Goal: Task Accomplishment & Management: Manage account settings

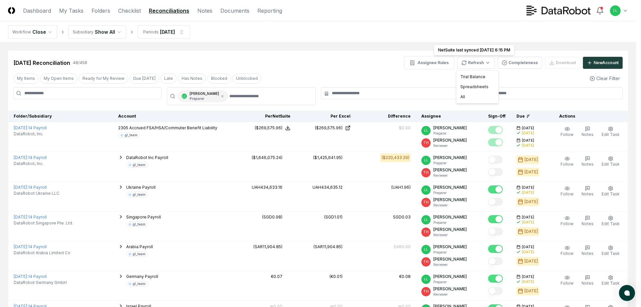
click at [474, 95] on div "All" at bounding box center [477, 97] width 39 height 10
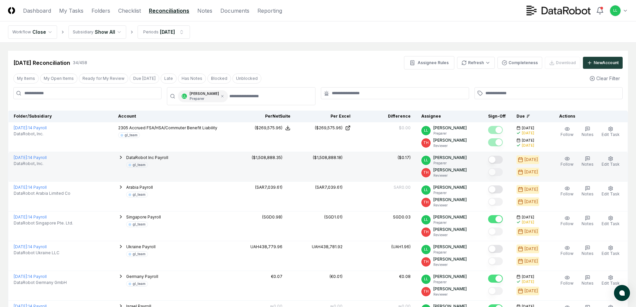
click at [495, 161] on button "Mark complete" at bounding box center [495, 160] width 15 height 8
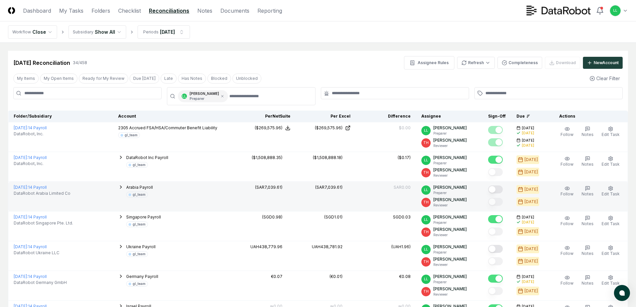
click at [495, 189] on button "Mark complete" at bounding box center [495, 189] width 15 height 8
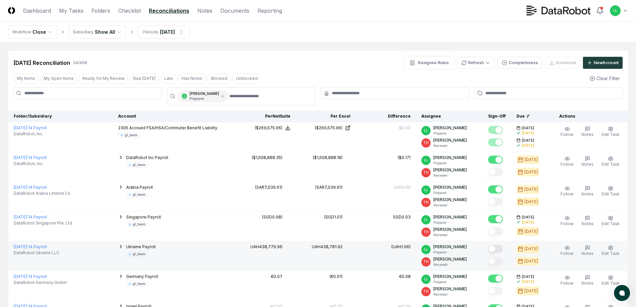
click at [497, 250] on button "Mark complete" at bounding box center [495, 249] width 15 height 8
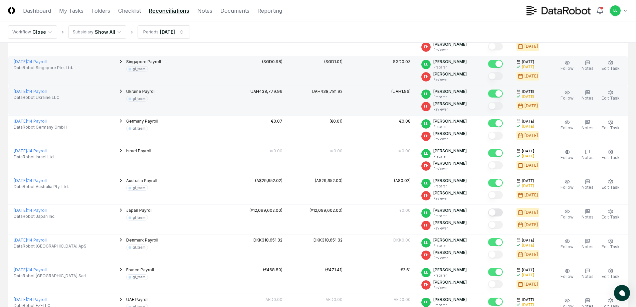
scroll to position [167, 0]
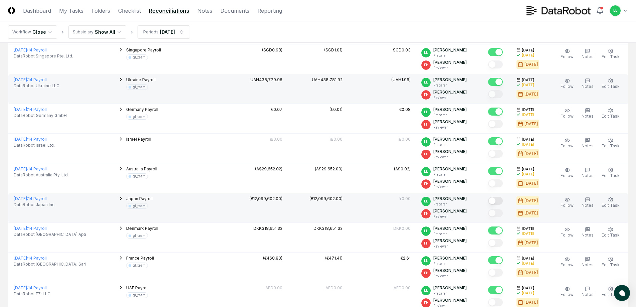
click at [497, 202] on button "Mark complete" at bounding box center [495, 201] width 15 height 8
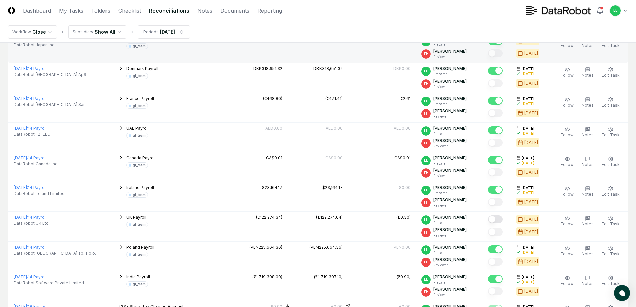
scroll to position [334, 0]
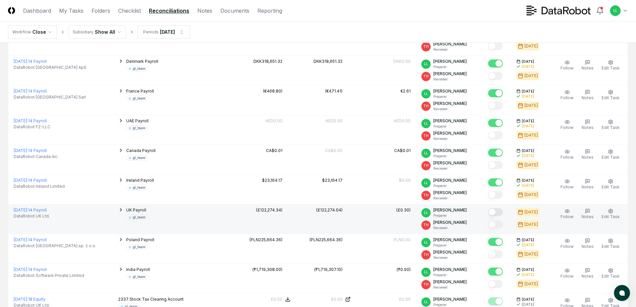
click at [496, 214] on button "Mark complete" at bounding box center [495, 212] width 15 height 8
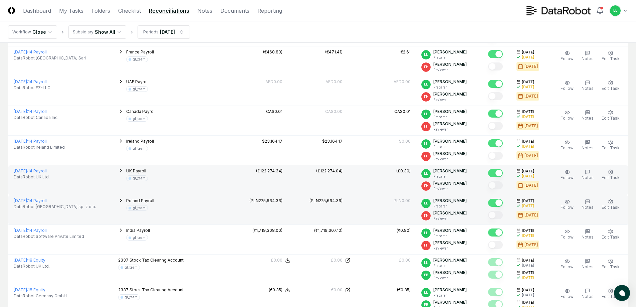
scroll to position [406, 0]
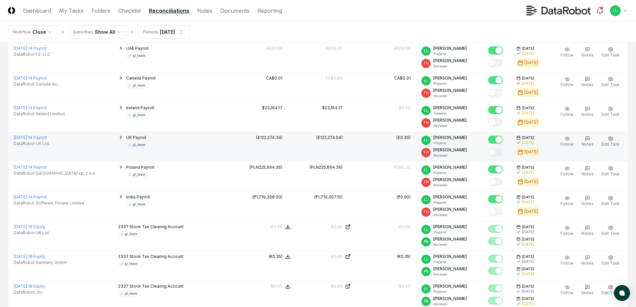
click at [118, 137] on icon "button" at bounding box center [120, 137] width 5 height 5
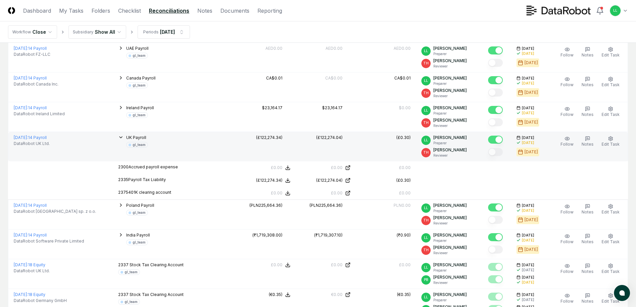
click at [119, 137] on icon "button" at bounding box center [120, 137] width 3 height 1
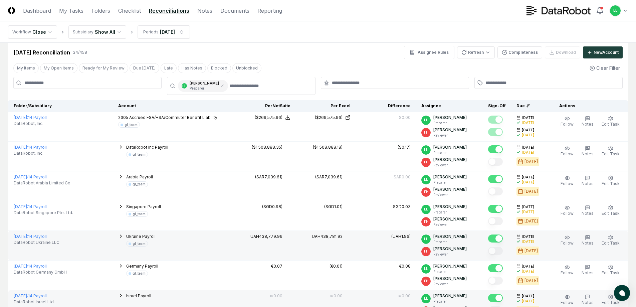
scroll to position [0, 0]
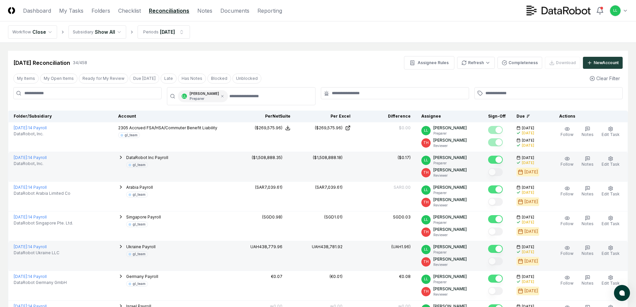
click at [118, 157] on icon "button" at bounding box center [120, 157] width 5 height 5
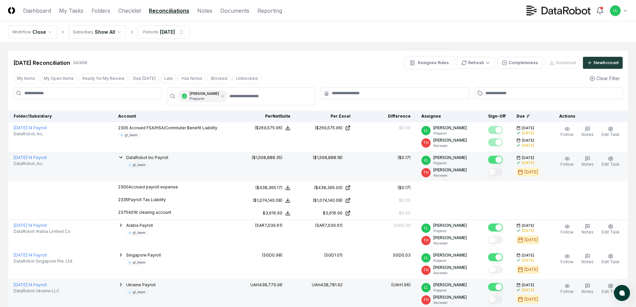
click at [118, 158] on icon "button" at bounding box center [120, 157] width 5 height 5
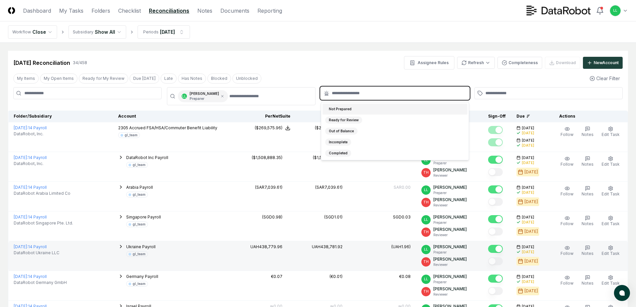
click at [351, 93] on input "text" at bounding box center [398, 93] width 133 height 6
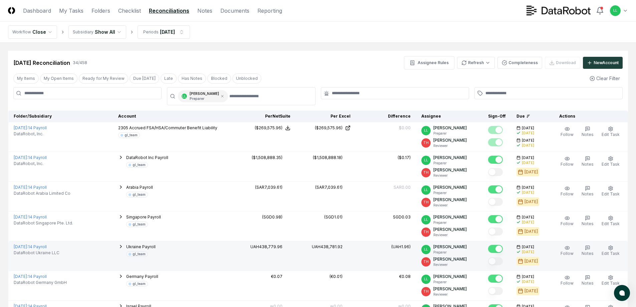
click at [281, 73] on div "My Items My Open Items Ready for My Review Due [DATE] Late Has Notes Blocked Un…" at bounding box center [318, 78] width 620 height 12
click at [33, 94] on input at bounding box center [87, 93] width 148 height 12
click at [422, 74] on div "My Items My Open Items Ready for My Review Due [DATE] Late Has Notes Blocked Un…" at bounding box center [318, 78] width 620 height 12
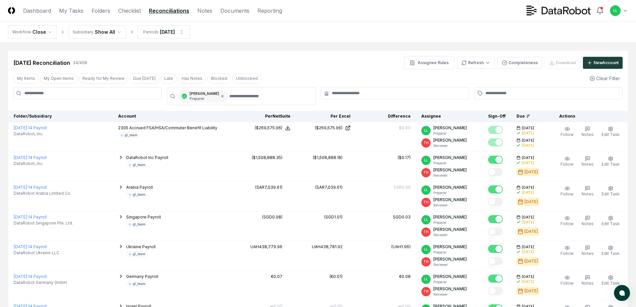
click at [224, 96] on icon at bounding box center [222, 96] width 4 height 4
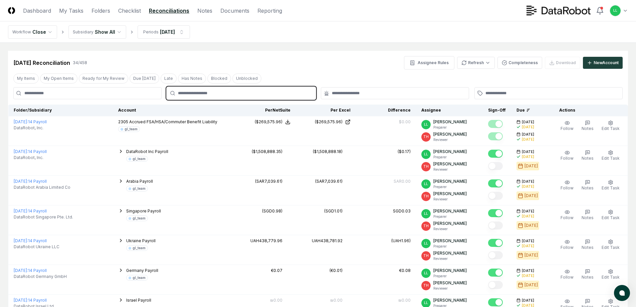
click at [213, 90] on input "text" at bounding box center [244, 93] width 133 height 6
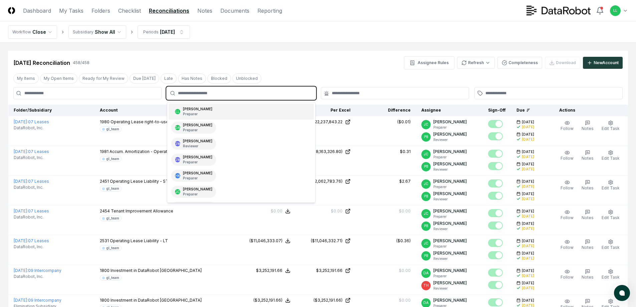
click at [212, 93] on input "text" at bounding box center [244, 93] width 133 height 6
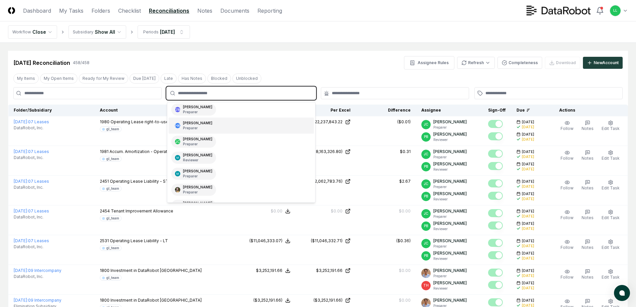
scroll to position [67, 0]
click at [218, 157] on div "[PERSON_NAME] Preparer" at bounding box center [241, 157] width 145 height 16
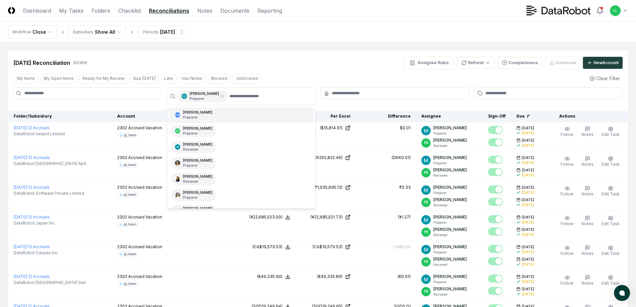
click at [348, 63] on div "[DATE] Reconciliation 30 / 458 Assignee Rules Refresh Completeness Download New…" at bounding box center [317, 62] width 609 height 13
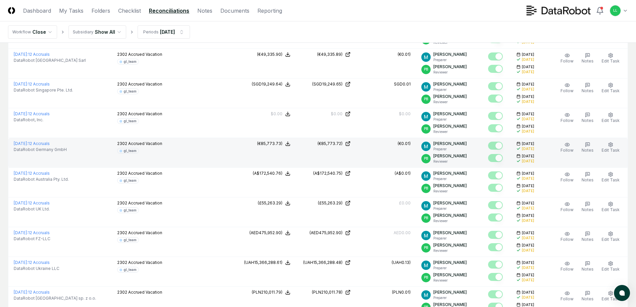
scroll to position [234, 0]
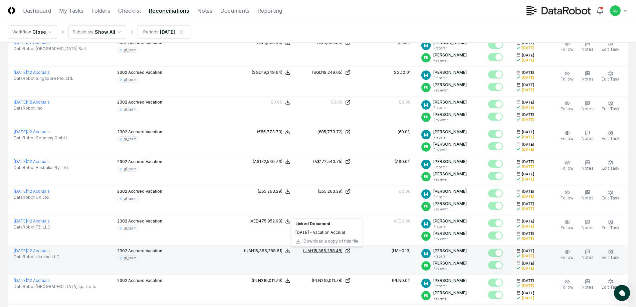
click at [321, 250] on div "(UAH15,366,288.48)" at bounding box center [322, 251] width 39 height 6
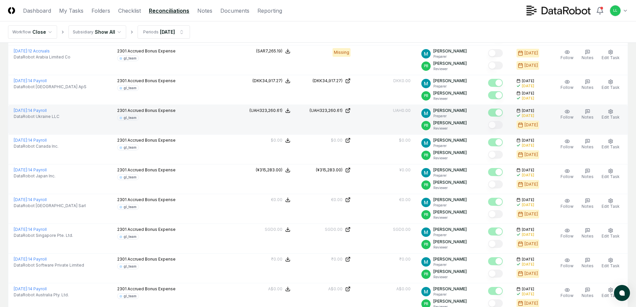
scroll to position [534, 0]
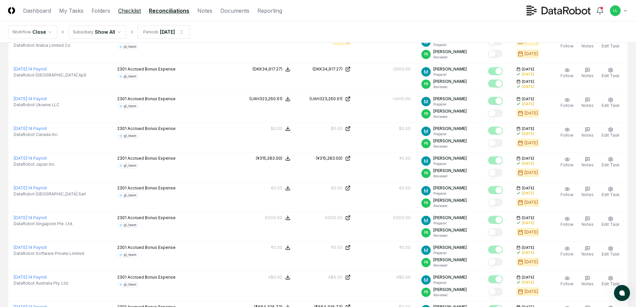
click at [130, 10] on link "Checklist" at bounding box center [129, 11] width 23 height 8
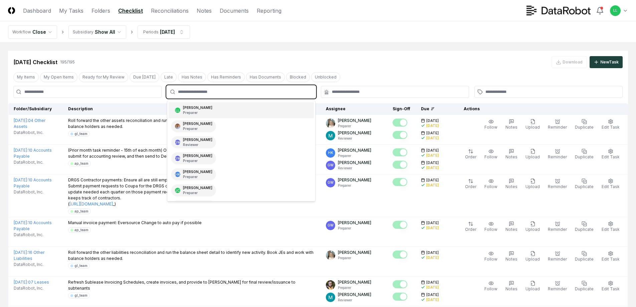
click at [204, 91] on input "text" at bounding box center [244, 92] width 133 height 6
click at [204, 111] on p "Preparer" at bounding box center [197, 112] width 29 height 5
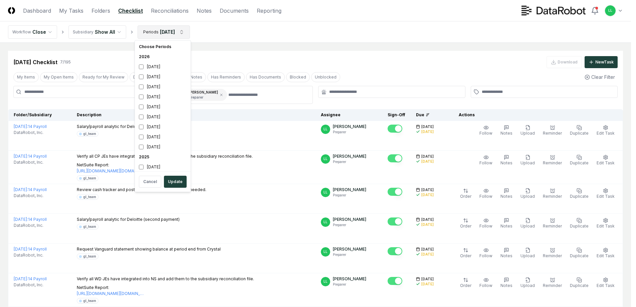
click at [174, 31] on html "CloseCore Dashboard My Tasks Folders Checklist Reconciliations Notes Documents …" at bounding box center [318, 192] width 636 height 384
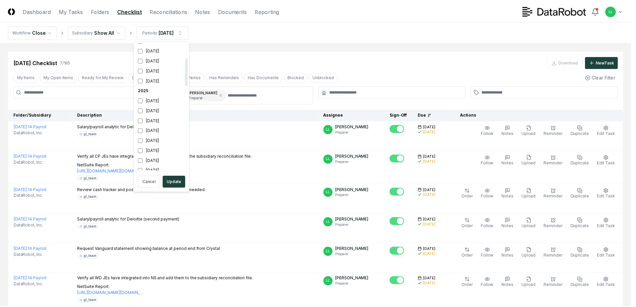
scroll to position [72, 0]
click at [174, 182] on button "Update" at bounding box center [175, 182] width 23 height 12
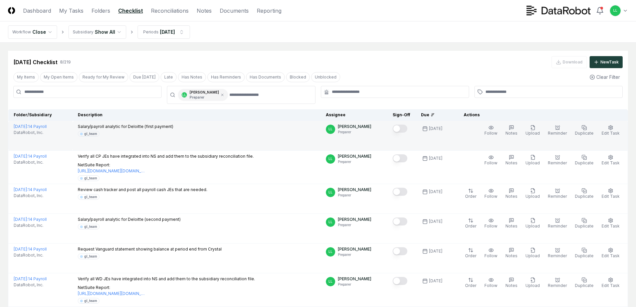
click at [403, 128] on button "Mark complete" at bounding box center [400, 128] width 15 height 8
